Goal: Task Accomplishment & Management: Manage account settings

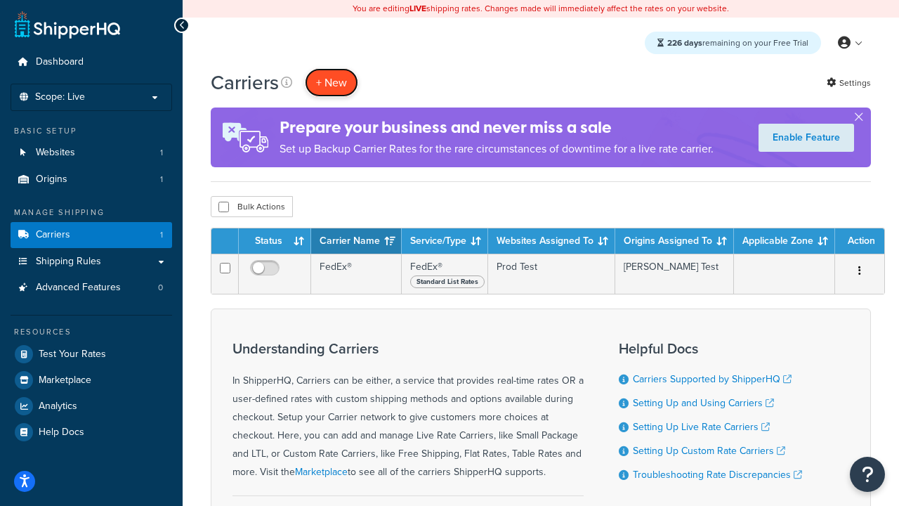
click at [332, 82] on button "+ New" at bounding box center [331, 82] width 53 height 29
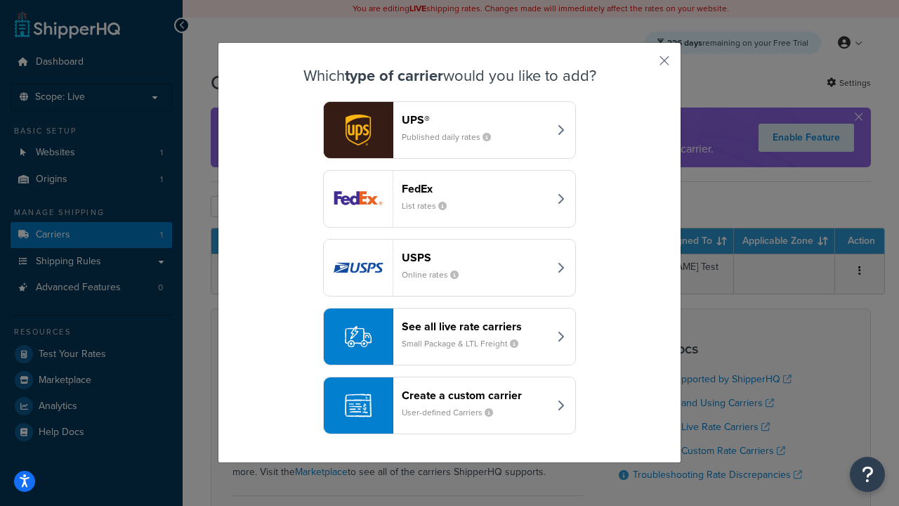
click at [475, 188] on header "FedEx" at bounding box center [475, 188] width 147 height 13
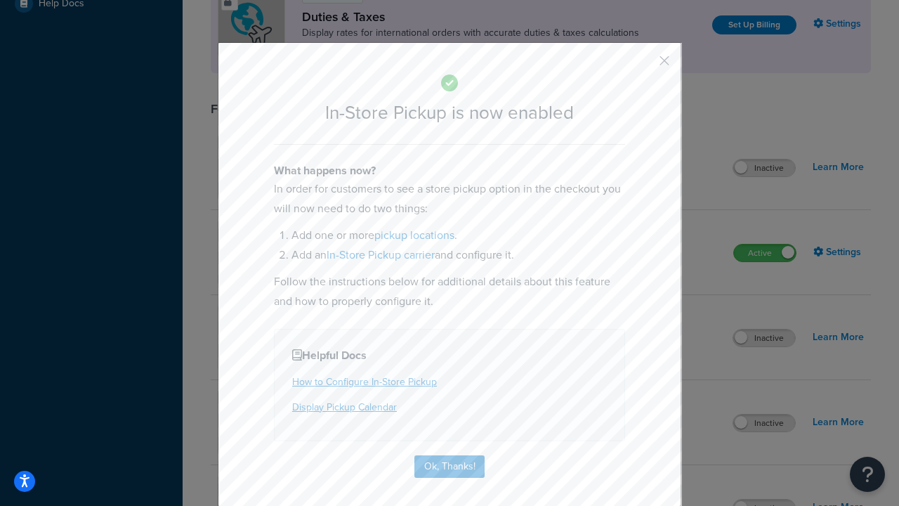
click at [643, 65] on button "button" at bounding box center [644, 66] width 4 height 4
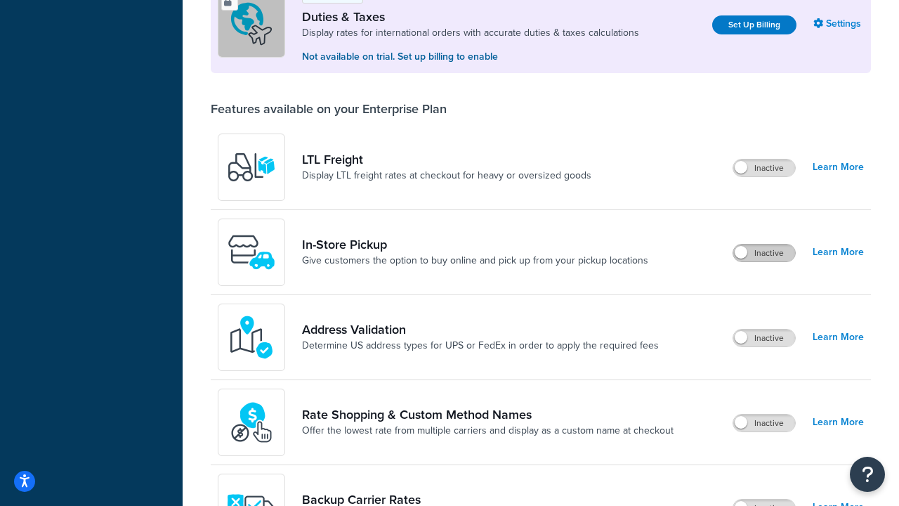
scroll to position [428, 0]
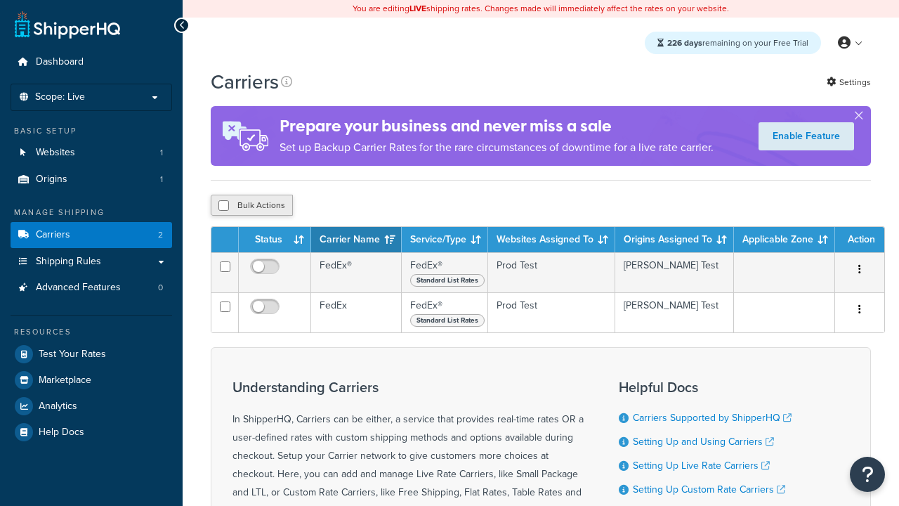
click at [223, 205] on input "checkbox" at bounding box center [223, 205] width 11 height 11
checkbox input "true"
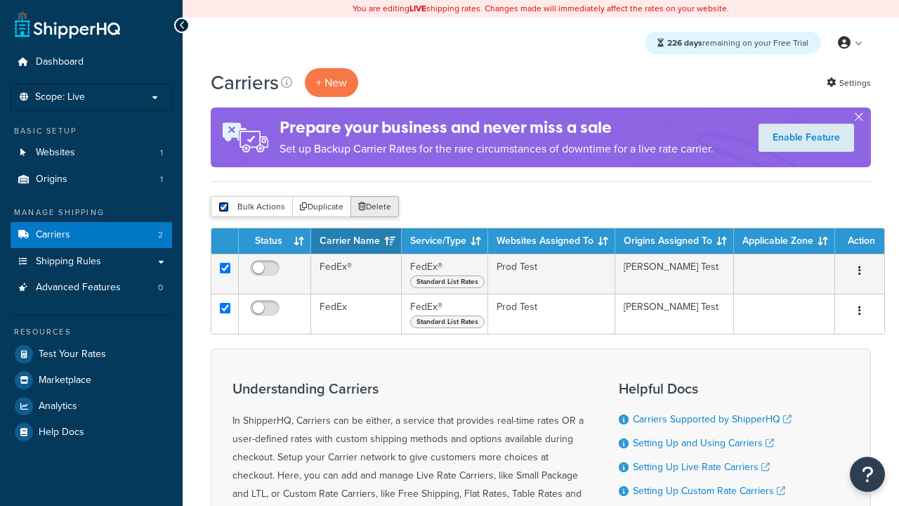
click at [374, 206] on button "Delete" at bounding box center [374, 206] width 48 height 21
